Goal: Task Accomplishment & Management: Use online tool/utility

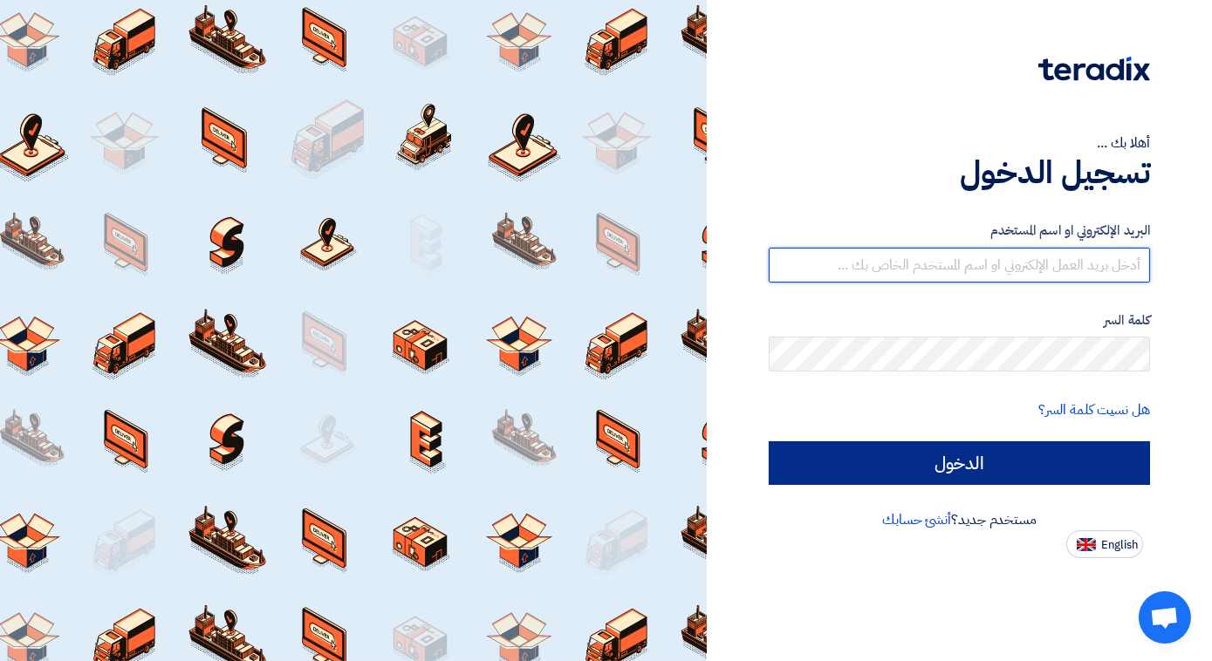
type input "[EMAIL_ADDRESS][DOMAIN_NAME]"
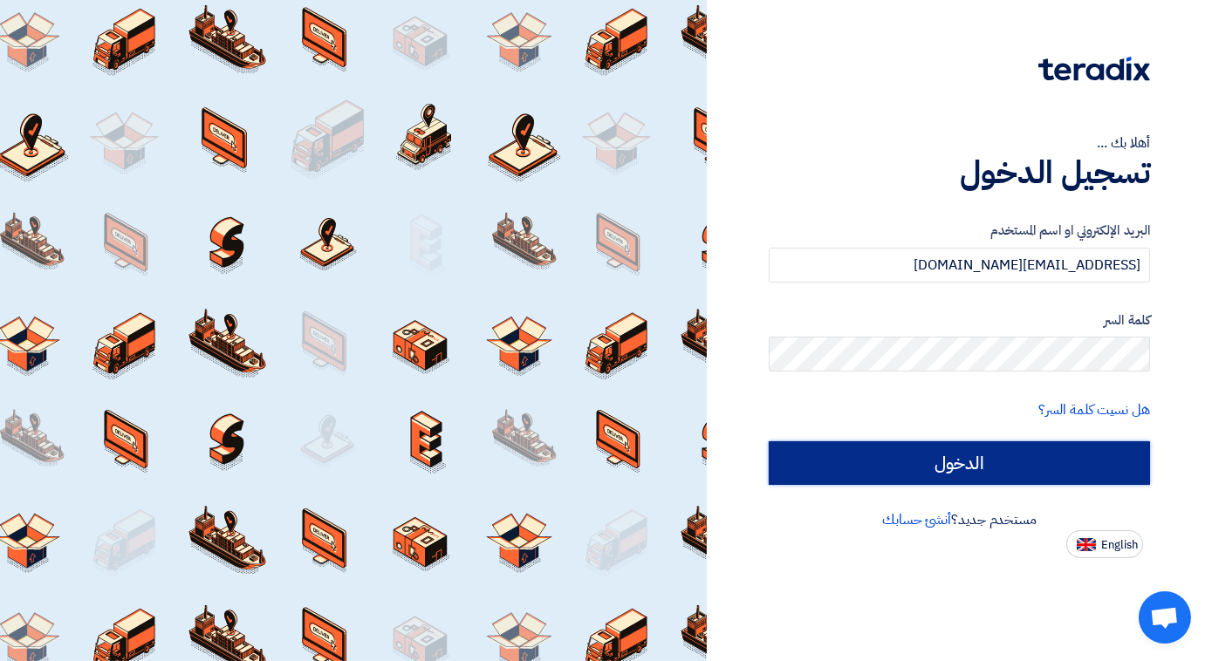
click at [946, 464] on input "الدخول" at bounding box center [959, 463] width 381 height 44
type input "Sign in"
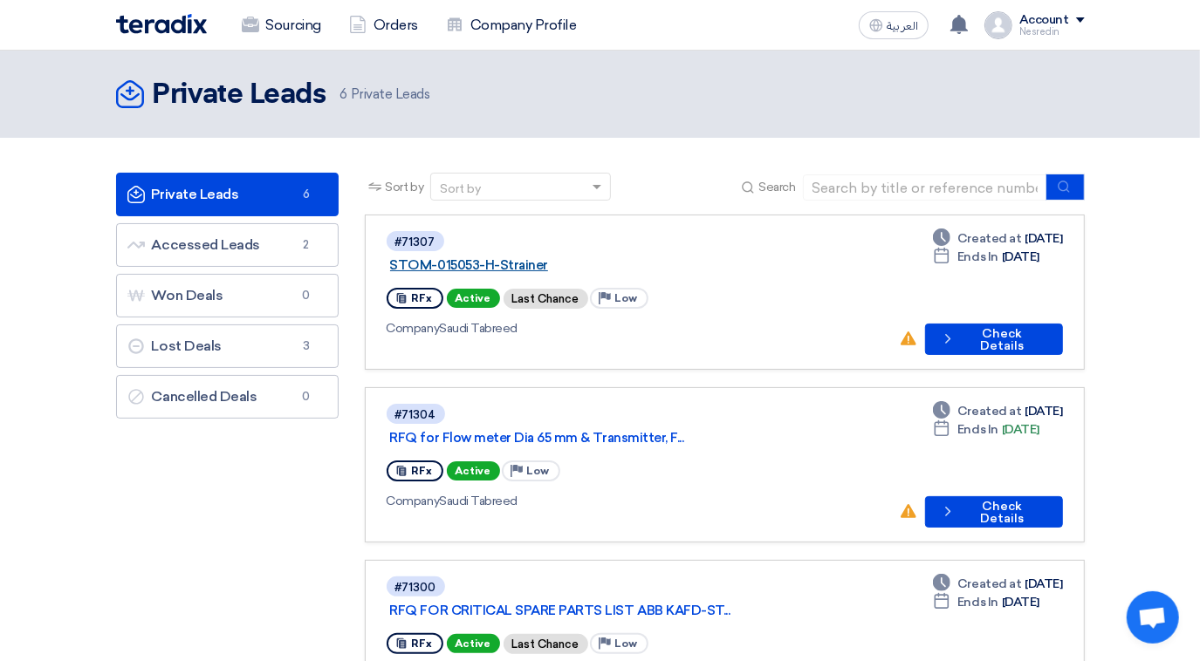
click at [549, 257] on link "STOM-015053-H-Strainer" at bounding box center [608, 265] width 436 height 16
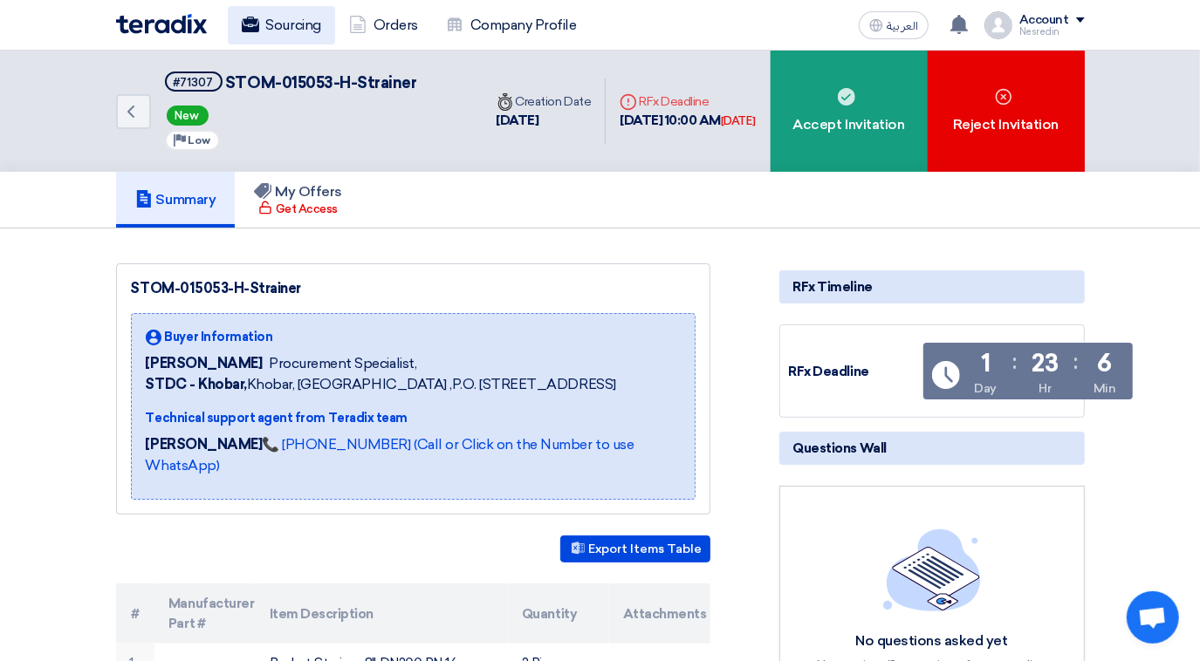
click at [291, 26] on link "Sourcing" at bounding box center [281, 25] width 107 height 38
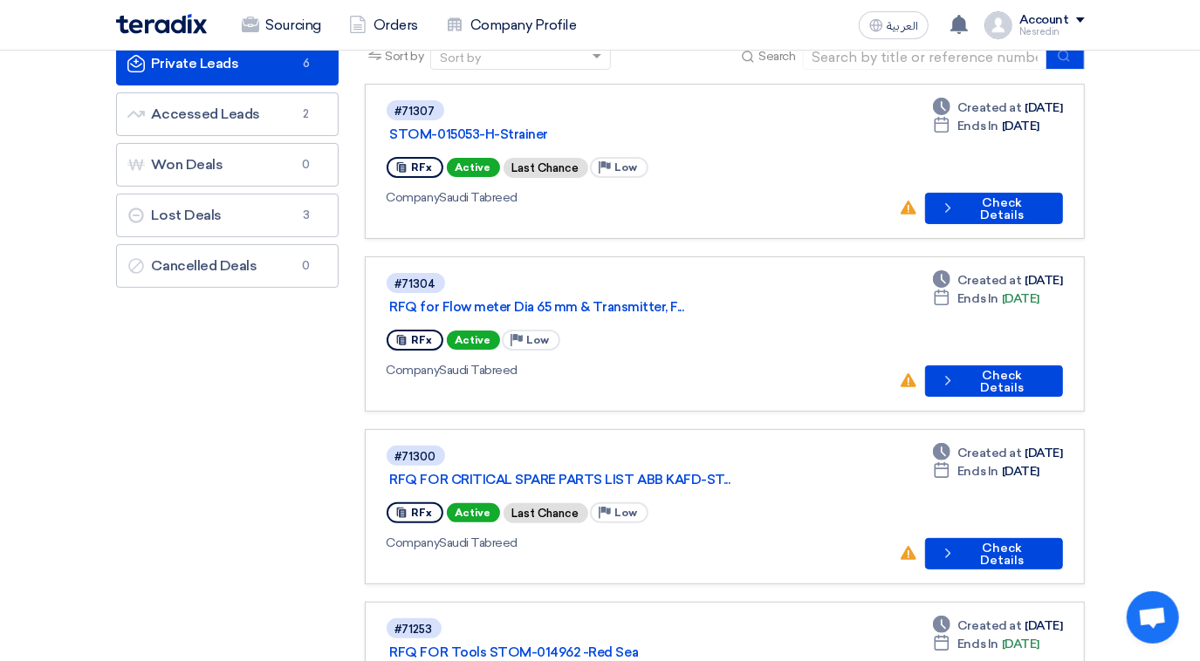
scroll to position [158, 0]
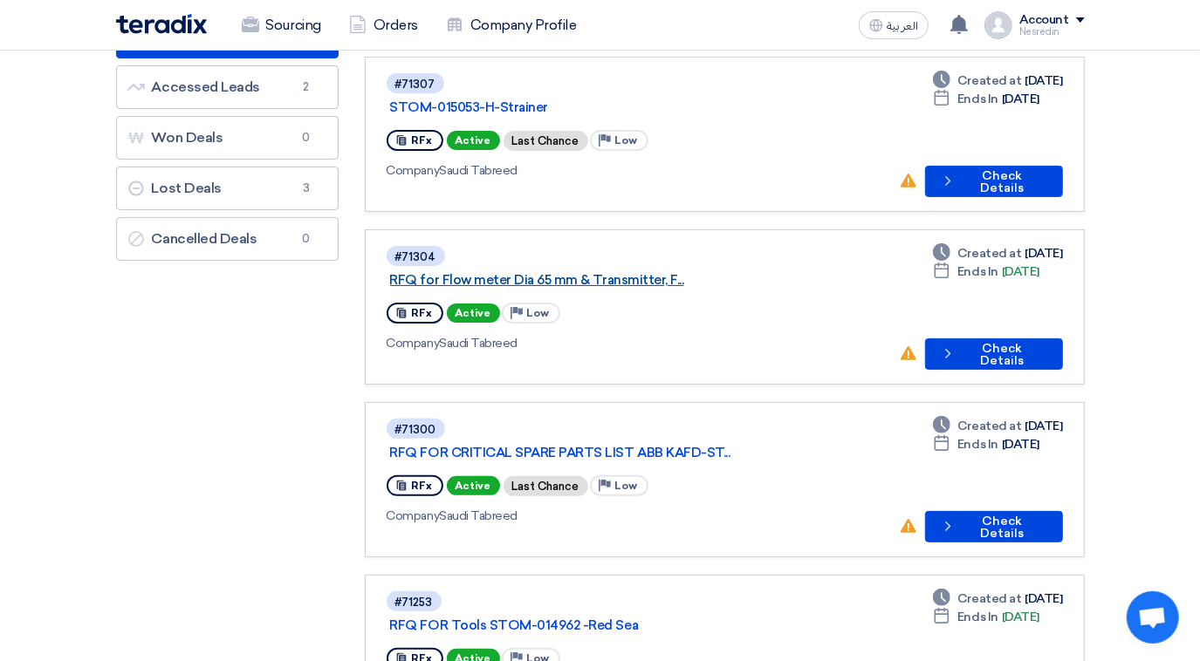
click at [619, 272] on link "RFQ for Flow meter Dia 65 mm & Transmitter, F..." at bounding box center [608, 280] width 436 height 16
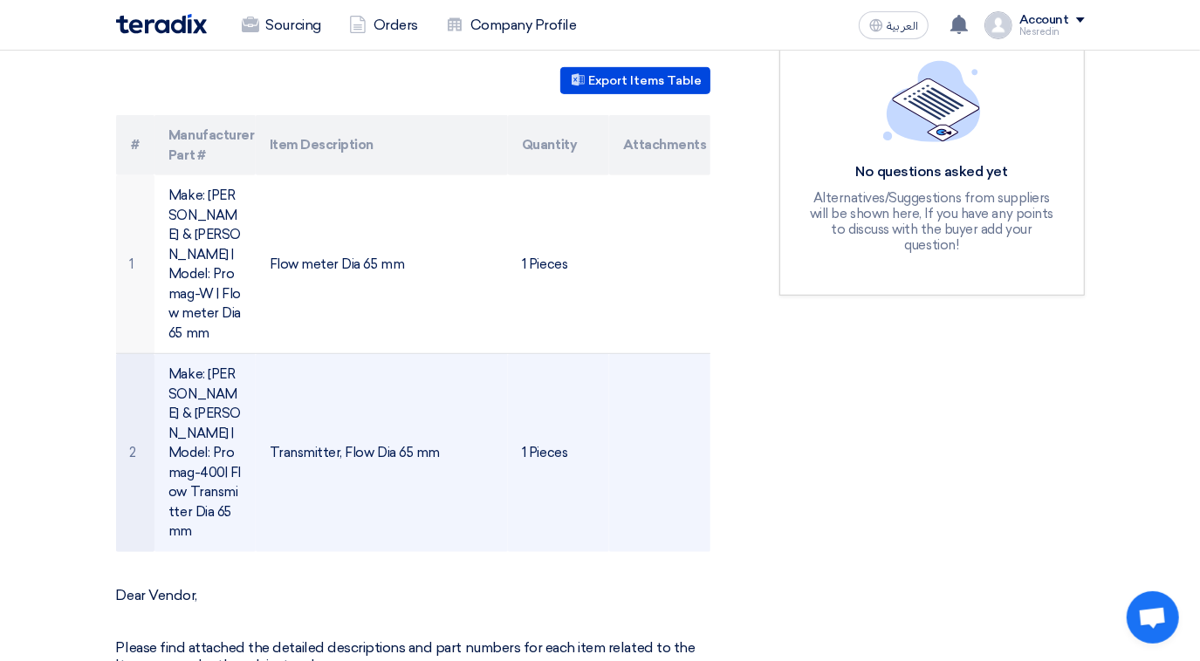
scroll to position [555, 0]
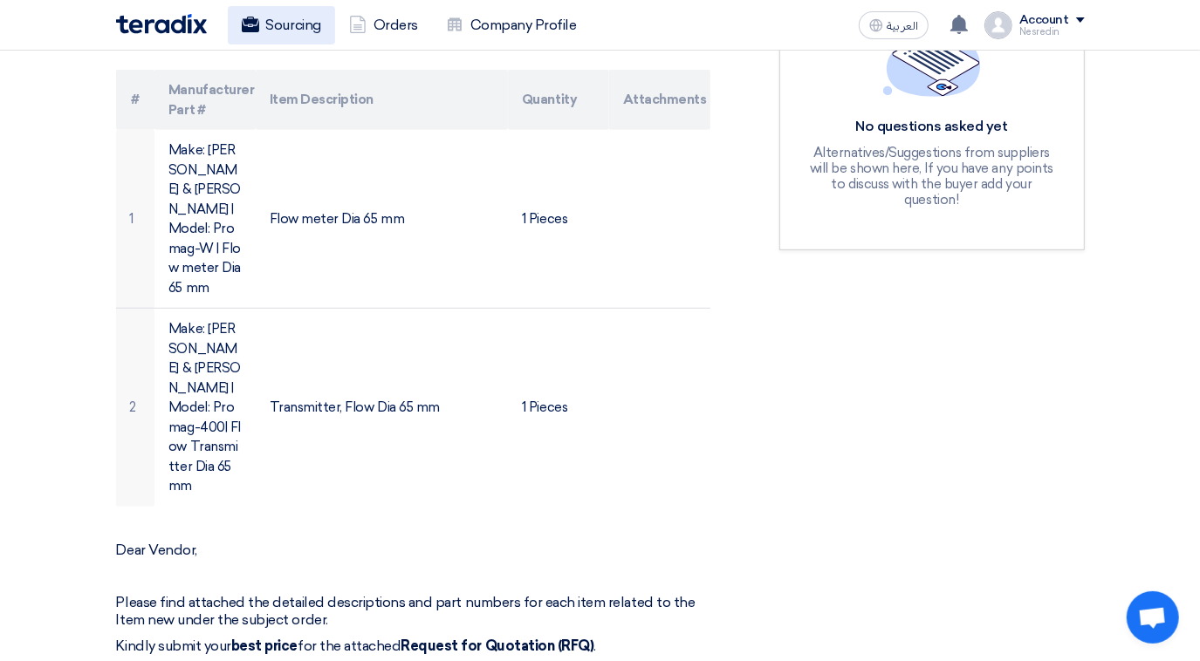
click at [276, 23] on link "Sourcing" at bounding box center [281, 25] width 107 height 38
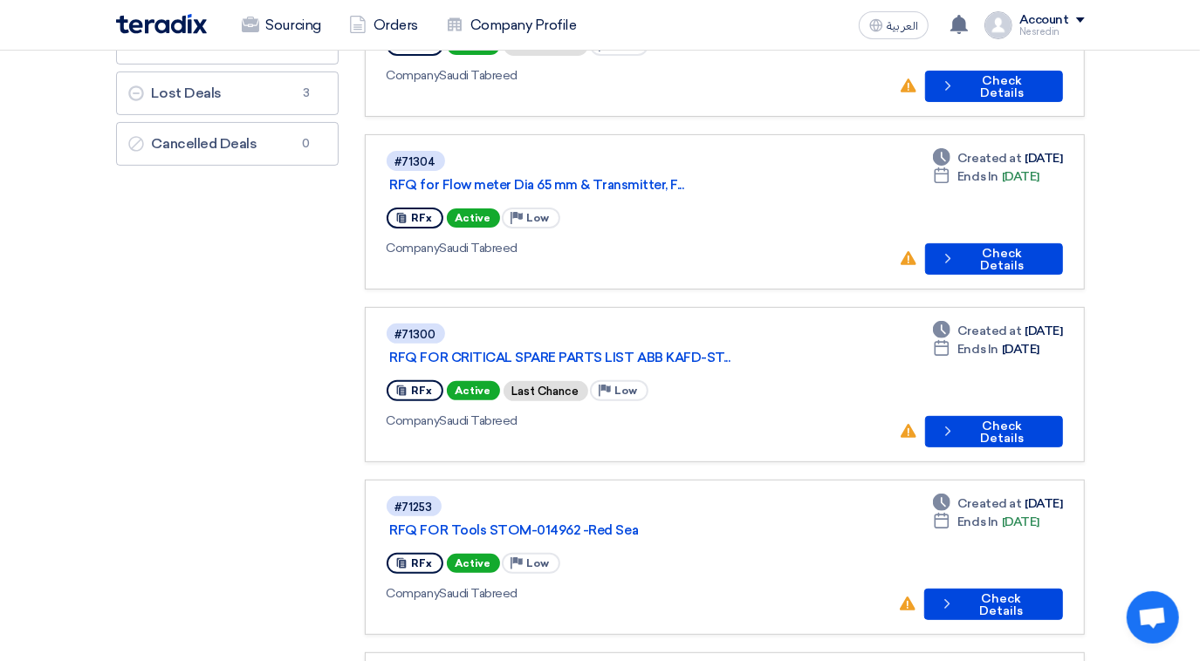
scroll to position [317, 0]
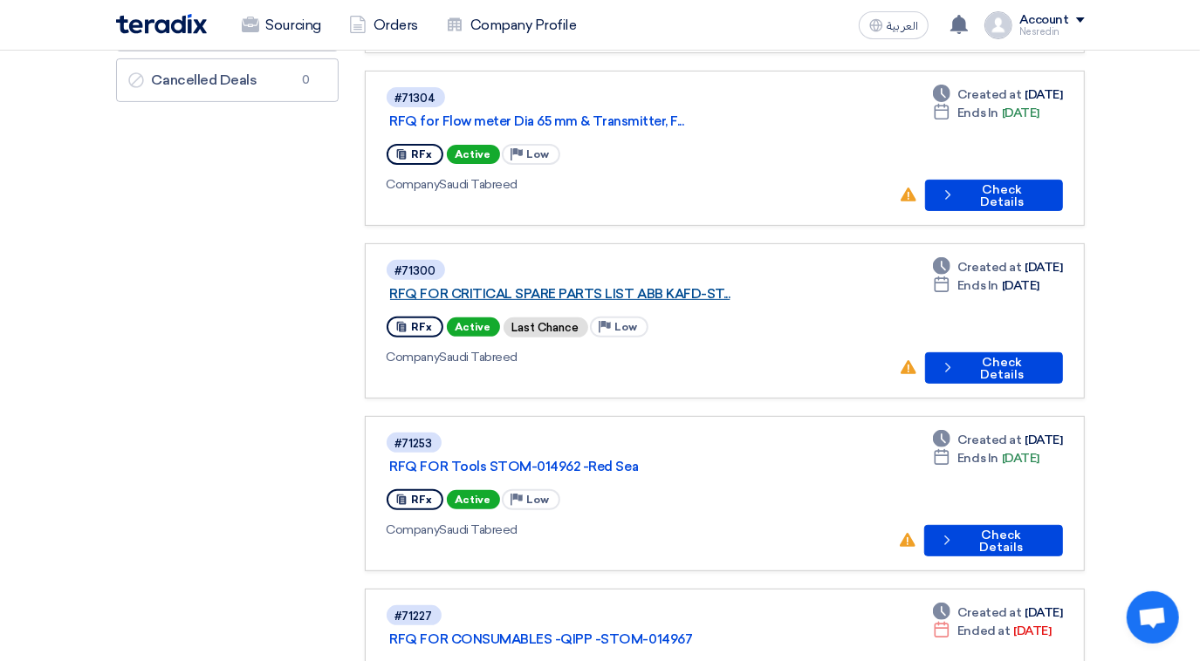
click at [628, 286] on link "RFQ FOR CRITICAL SPARE PARTS LIST ABB KAFD-ST..." at bounding box center [608, 294] width 436 height 16
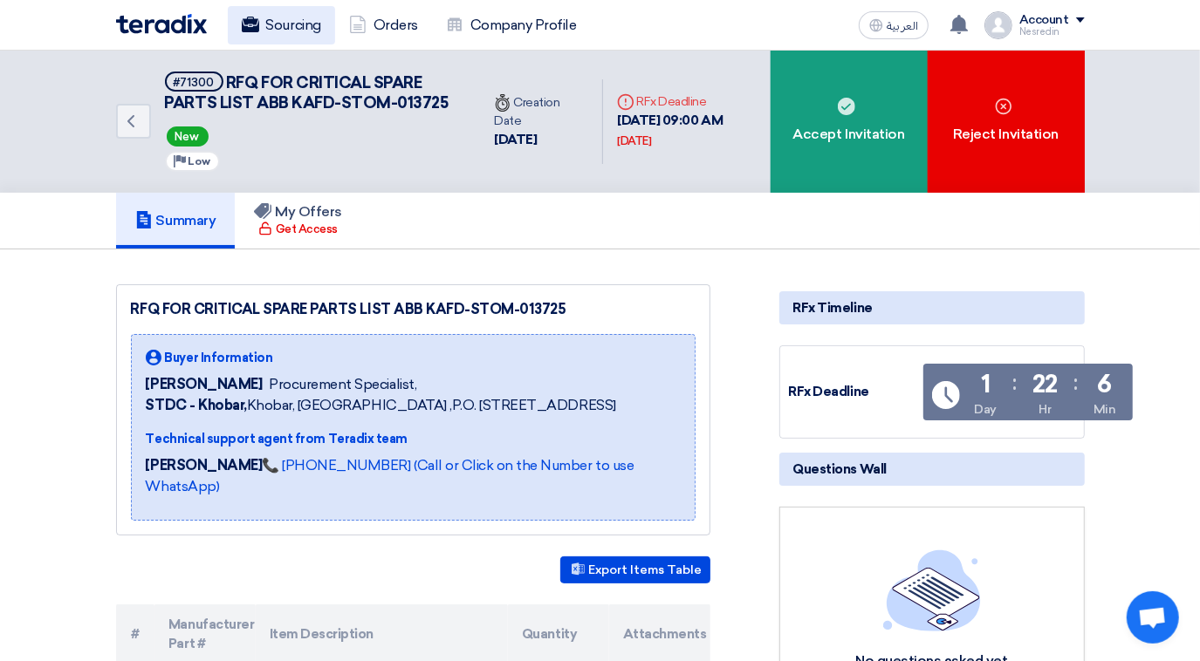
click at [280, 24] on link "Sourcing" at bounding box center [281, 25] width 107 height 38
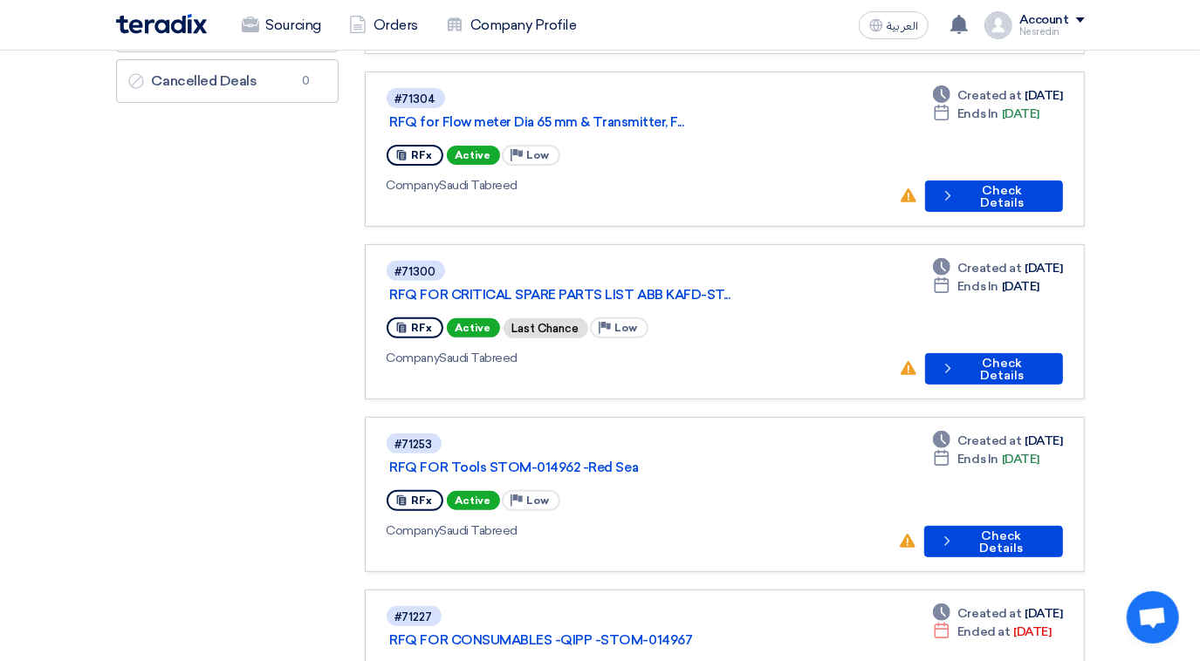
scroll to position [317, 0]
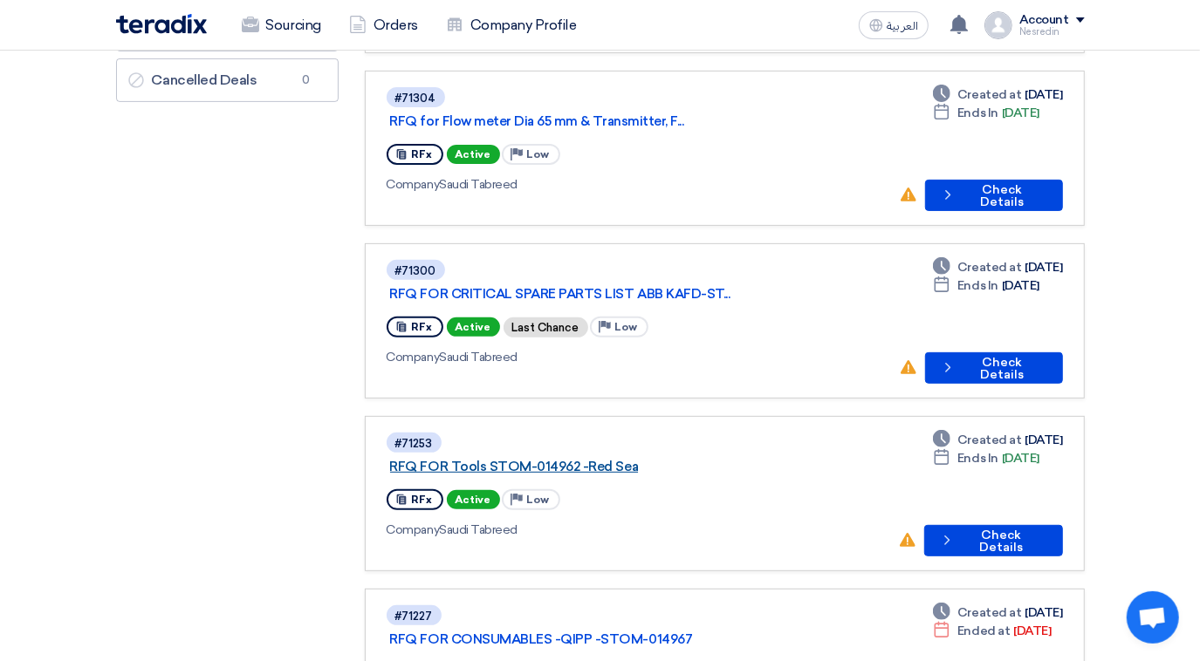
click at [572, 459] on link "RFQ FOR Tools STOM-014962 -Red Sea" at bounding box center [608, 467] width 436 height 16
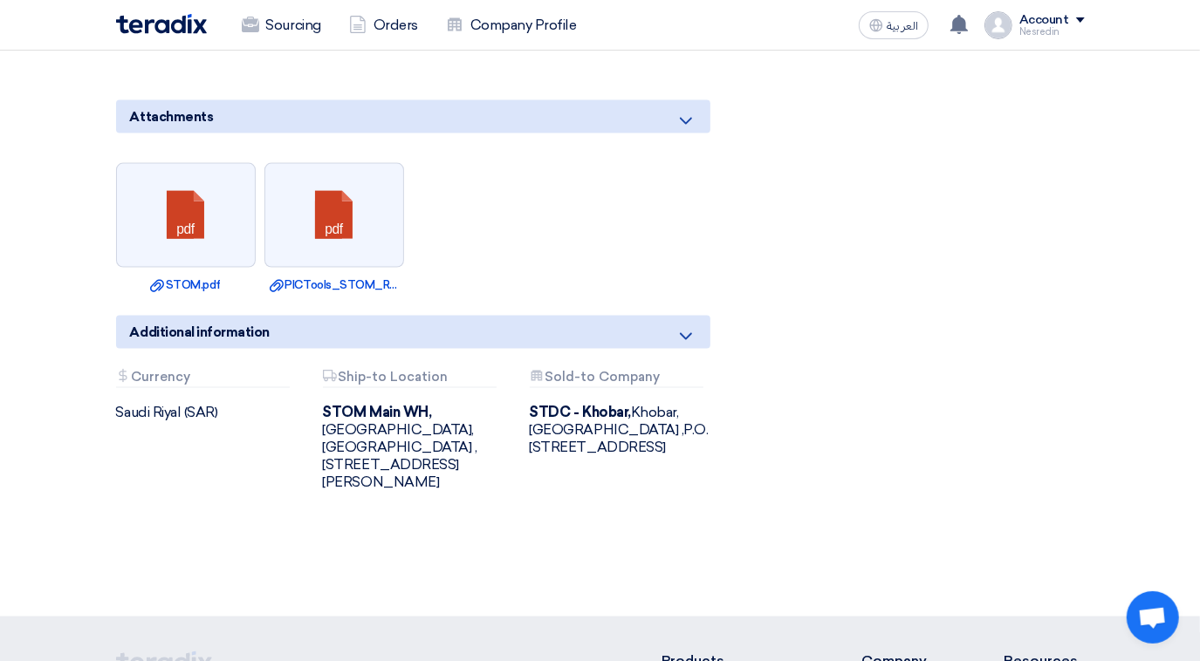
scroll to position [1586, 0]
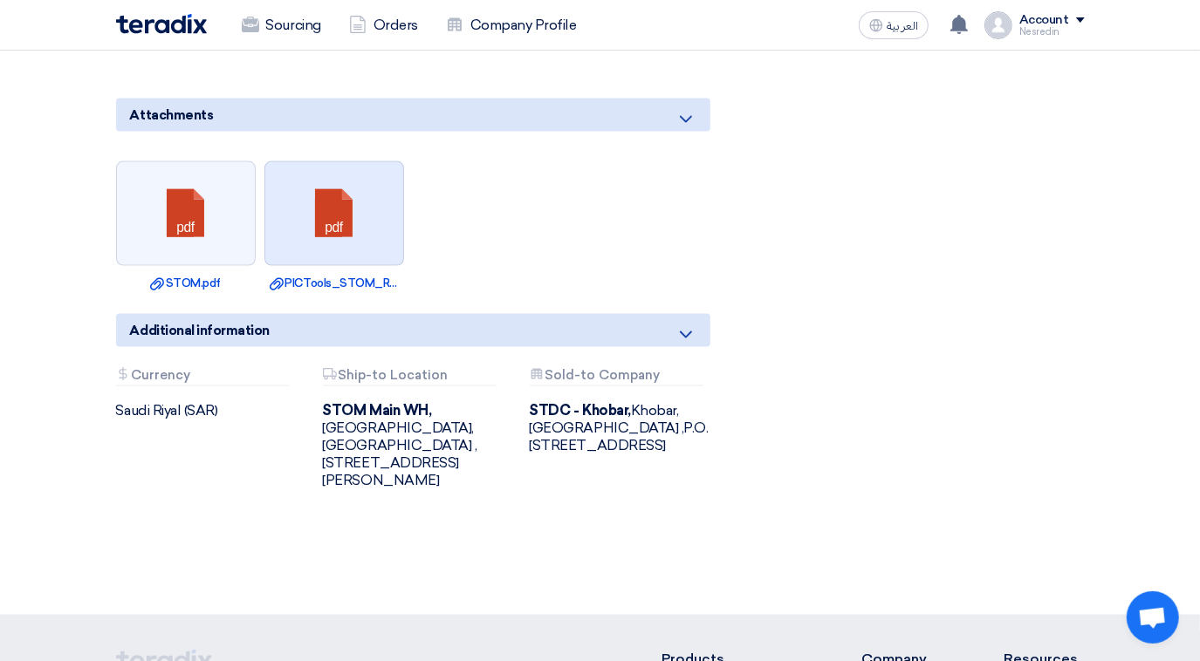
click at [325, 194] on link at bounding box center [335, 214] width 140 height 105
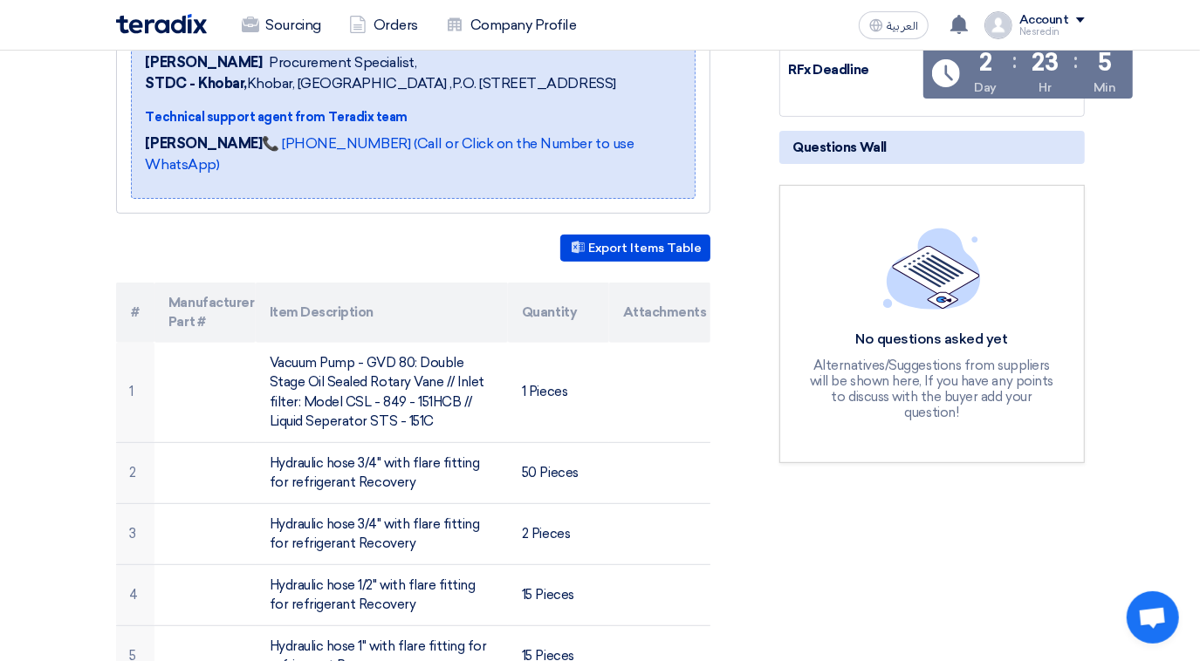
scroll to position [0, 0]
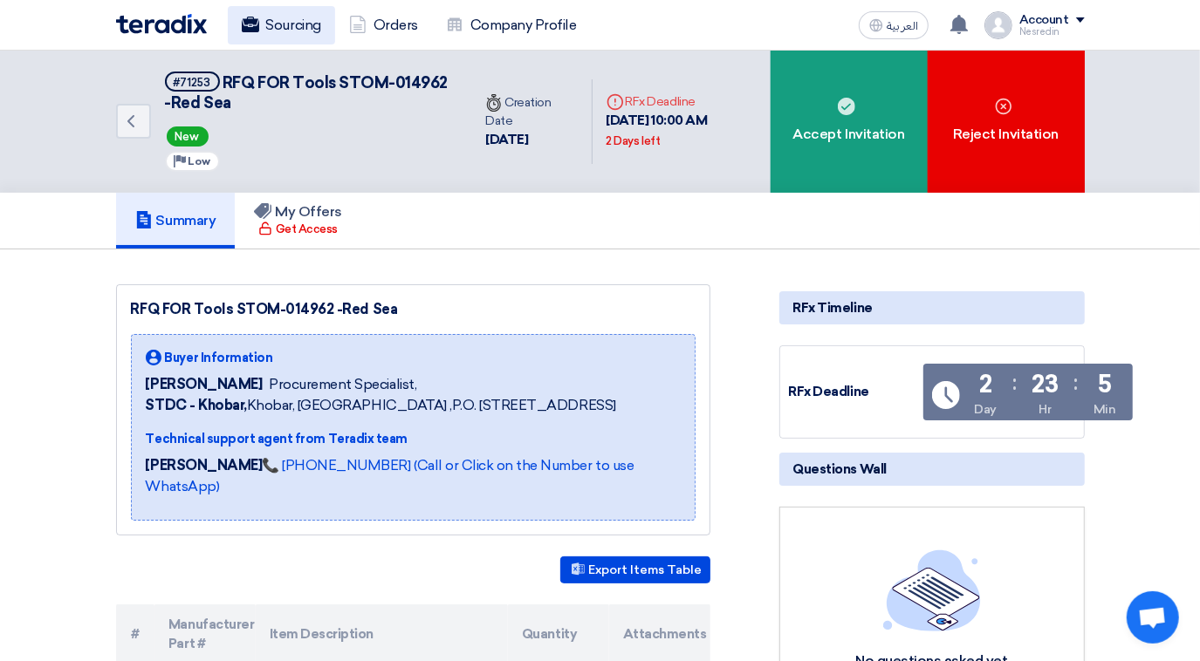
click at [284, 31] on link "Sourcing" at bounding box center [281, 25] width 107 height 38
